Goal: Task Accomplishment & Management: Manage account settings

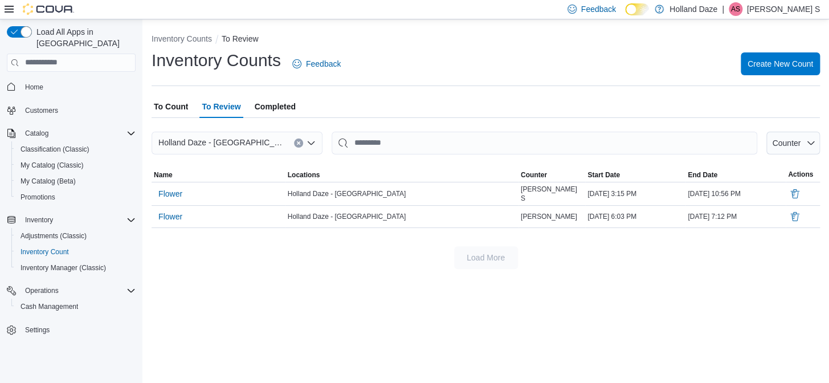
click at [789, 11] on p "Anneliese S" at bounding box center [783, 9] width 73 height 14
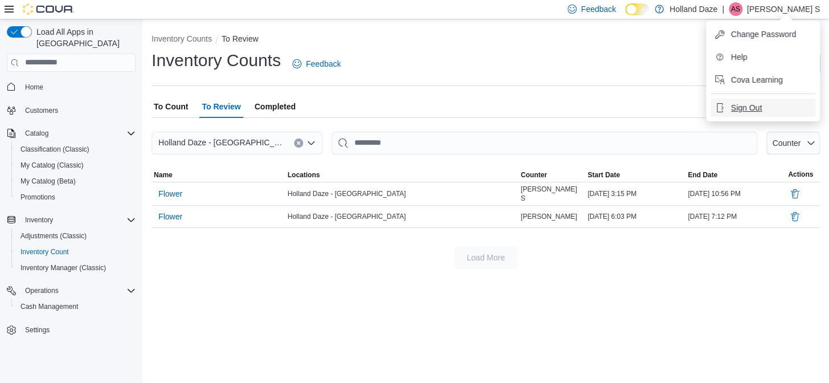
click at [745, 108] on span "Sign Out" at bounding box center [746, 107] width 31 height 11
